Goal: Task Accomplishment & Management: Complete application form

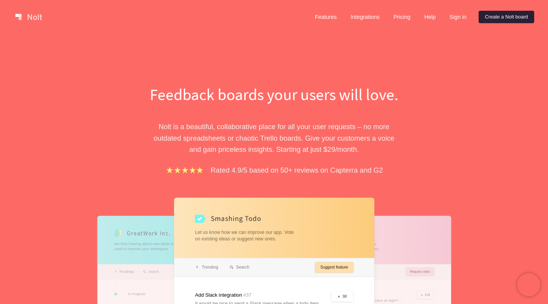
click at [496, 17] on link "Create a Nolt board" at bounding box center [506, 17] width 55 height 12
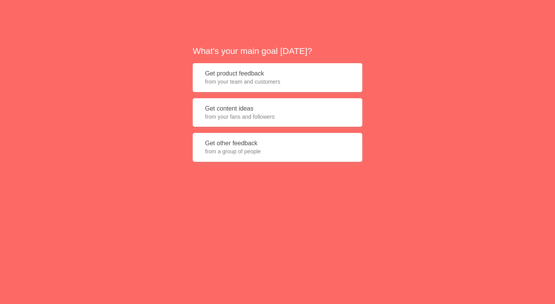
click at [264, 71] on button "Get product feedback from your team and customers" at bounding box center [277, 77] width 169 height 29
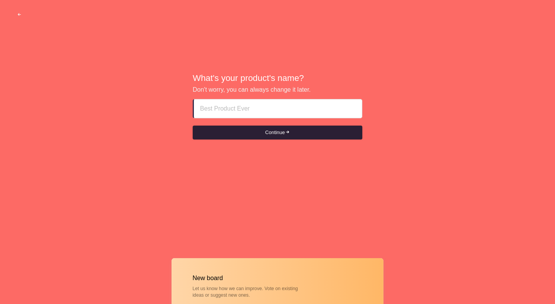
paste input "abu dhabi escorts XXXO⑤⑤7869622"
click at [246, 135] on button "Continue" at bounding box center [277, 133] width 169 height 14
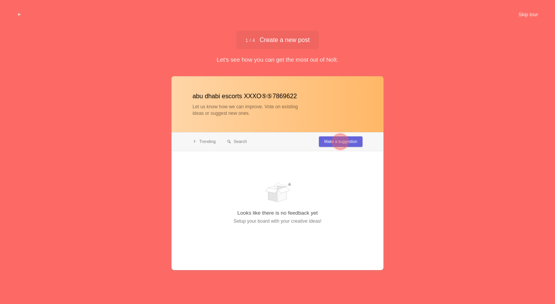
type input "abu dhabi escorts XXXO⑤⑤7869622"
click at [528, 13] on button "Skip tour" at bounding box center [528, 15] width 38 height 14
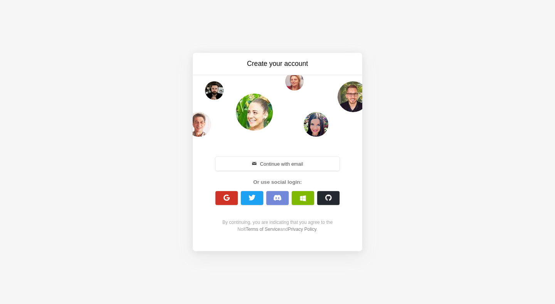
click at [225, 200] on span "button" at bounding box center [226, 197] width 7 height 7
